Goal: Task Accomplishment & Management: Use online tool/utility

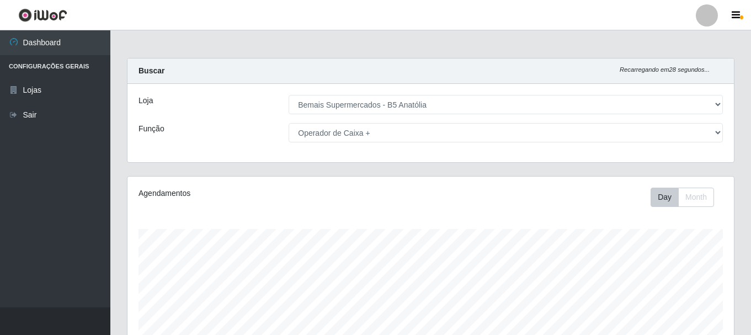
select select "405"
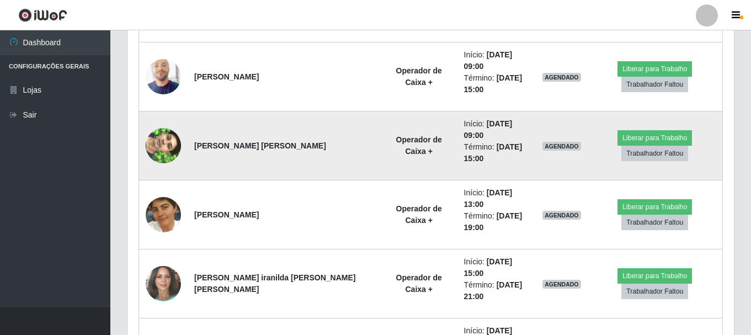
scroll to position [661, 0]
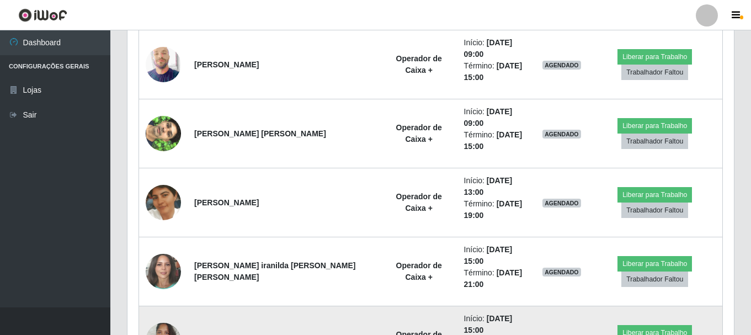
click at [169, 317] on img at bounding box center [163, 340] width 35 height 47
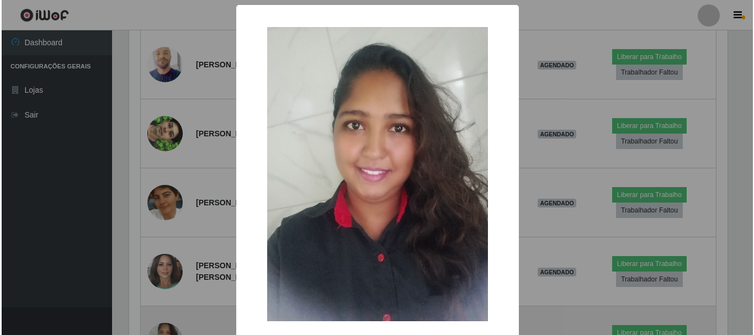
scroll to position [229, 601]
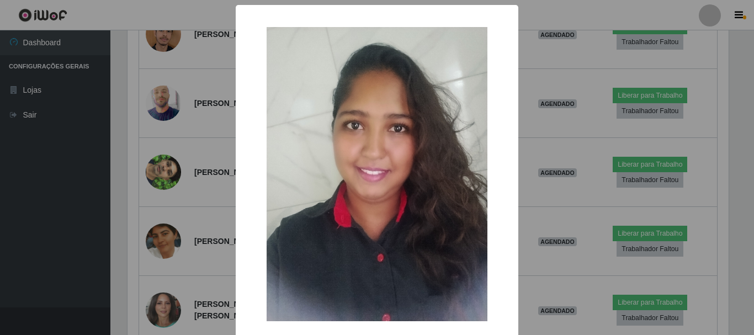
click at [205, 238] on div "× OK Cancel" at bounding box center [377, 167] width 754 height 335
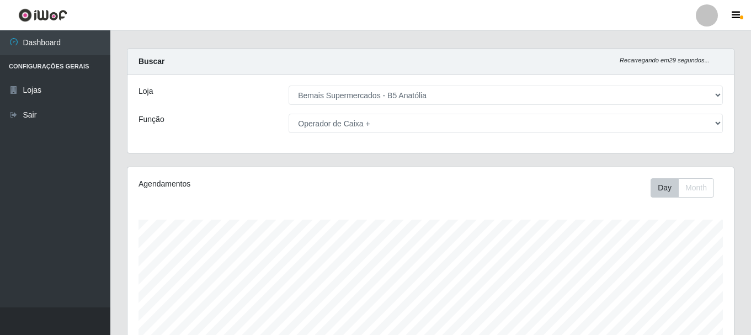
scroll to position [0, 0]
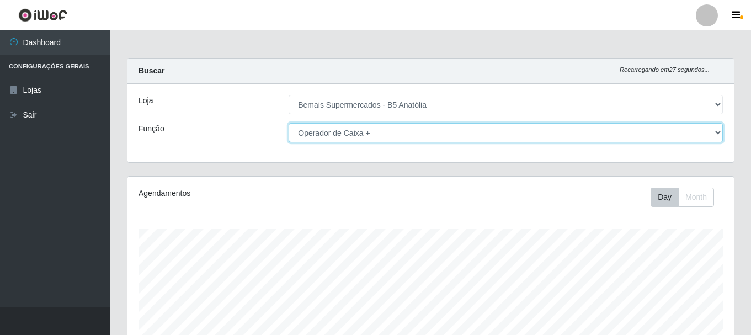
click at [364, 129] on select "[Selecione...] ASG ASG + ASG ++ Auxiliar de Estacionamento Auxiliar de Estacion…" at bounding box center [506, 132] width 434 height 19
click at [289, 123] on select "[Selecione...] ASG ASG + ASG ++ Auxiliar de Estacionamento Auxiliar de Estacion…" at bounding box center [506, 132] width 434 height 19
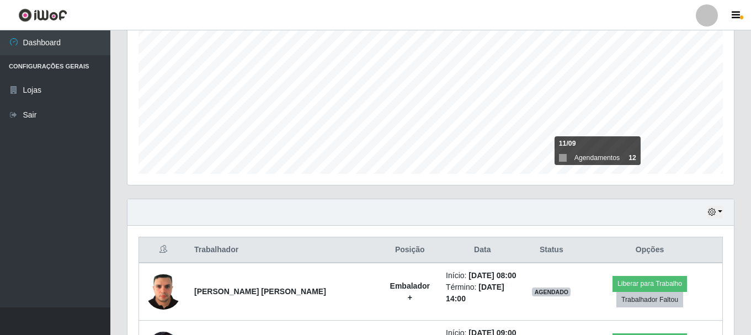
scroll to position [300, 0]
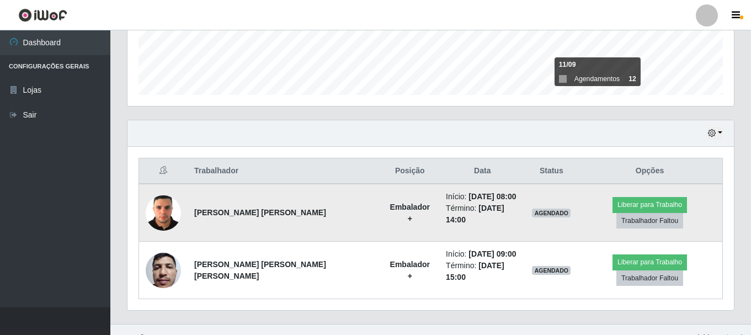
click at [165, 210] on img at bounding box center [163, 212] width 35 height 47
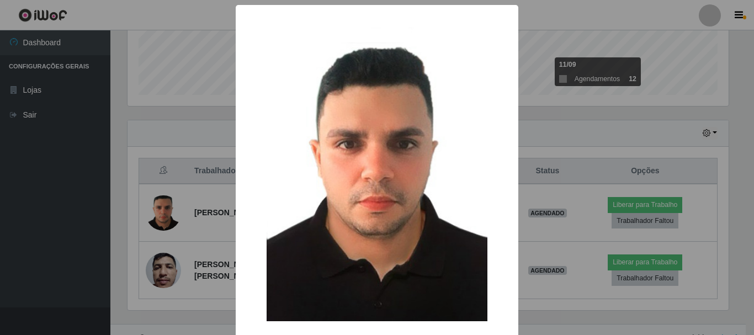
click at [228, 221] on div "× OK Cancel" at bounding box center [377, 167] width 754 height 335
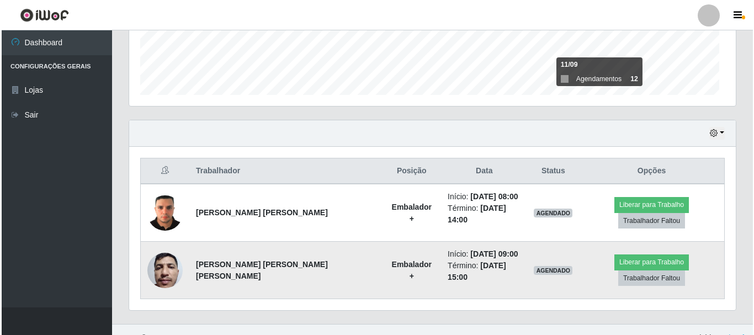
scroll to position [229, 607]
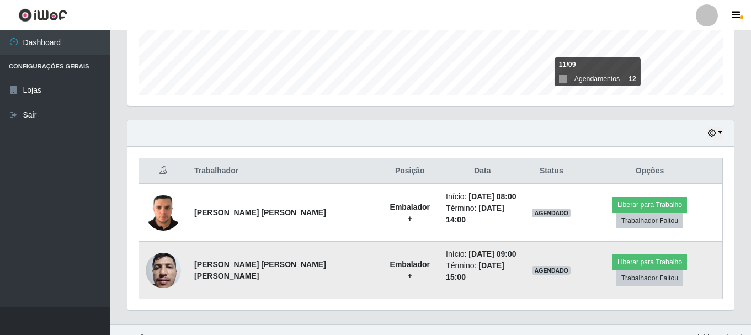
click at [176, 261] on img at bounding box center [163, 270] width 35 height 47
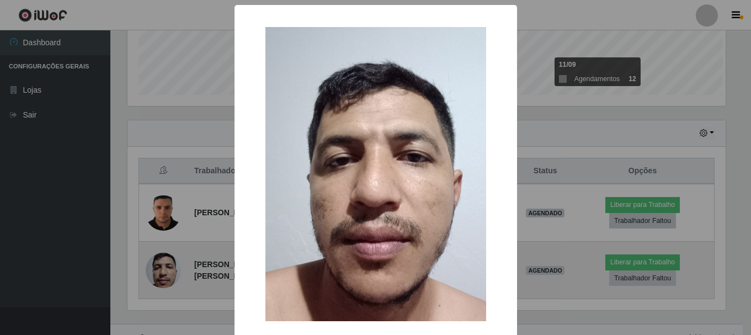
scroll to position [229, 601]
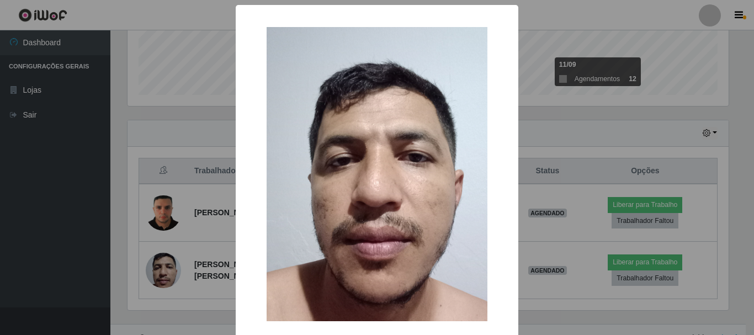
click at [209, 238] on div "× OK Cancel" at bounding box center [377, 167] width 754 height 335
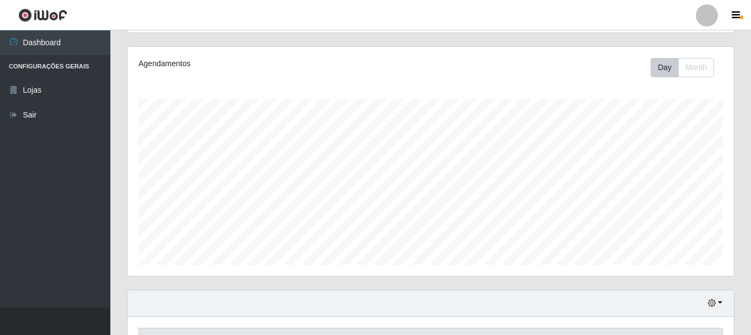
scroll to position [24, 0]
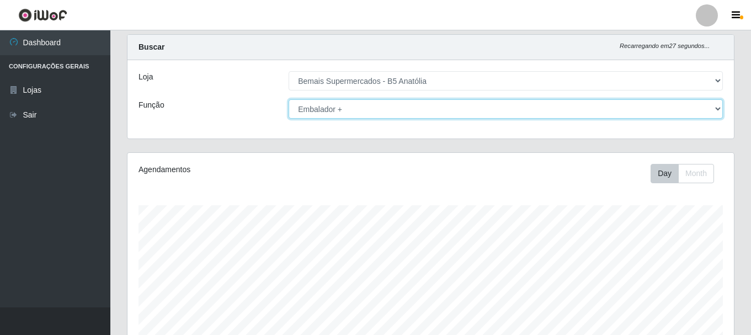
click at [572, 108] on select "[Selecione...] ASG ASG + ASG ++ Auxiliar de Estacionamento Auxiliar de Estacion…" at bounding box center [506, 108] width 434 height 19
select select "72"
click at [289, 99] on select "[Selecione...] ASG ASG + ASG ++ Auxiliar de Estacionamento Auxiliar de Estacion…" at bounding box center [506, 108] width 434 height 19
